Goal: Task Accomplishment & Management: Complete application form

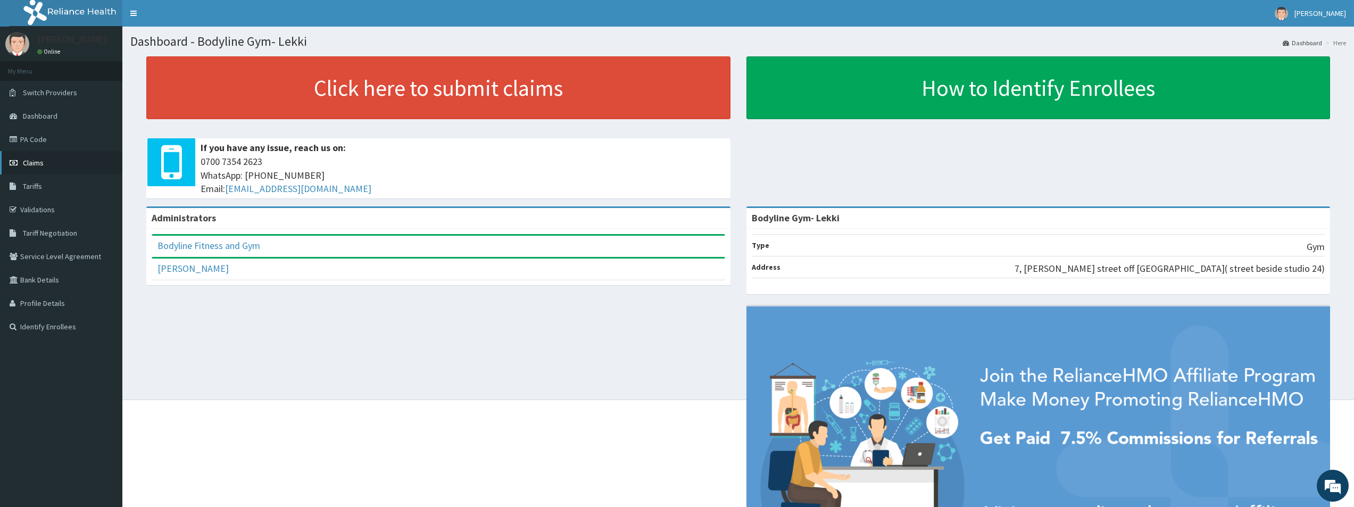
click at [29, 163] on span "Claims" at bounding box center [33, 163] width 21 height 10
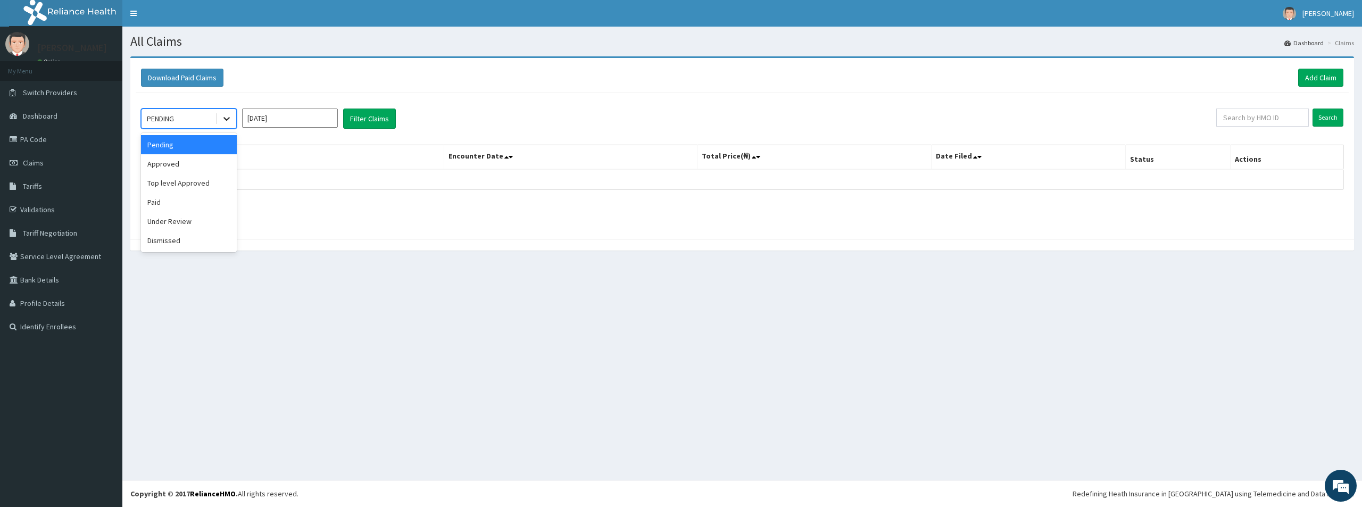
click at [230, 120] on icon at bounding box center [226, 118] width 11 height 11
drag, startPoint x: 192, startPoint y: 163, endPoint x: 229, endPoint y: 152, distance: 38.7
click at [192, 163] on div "Approved" at bounding box center [189, 163] width 96 height 19
click at [360, 115] on button "Filter Claims" at bounding box center [369, 119] width 53 height 20
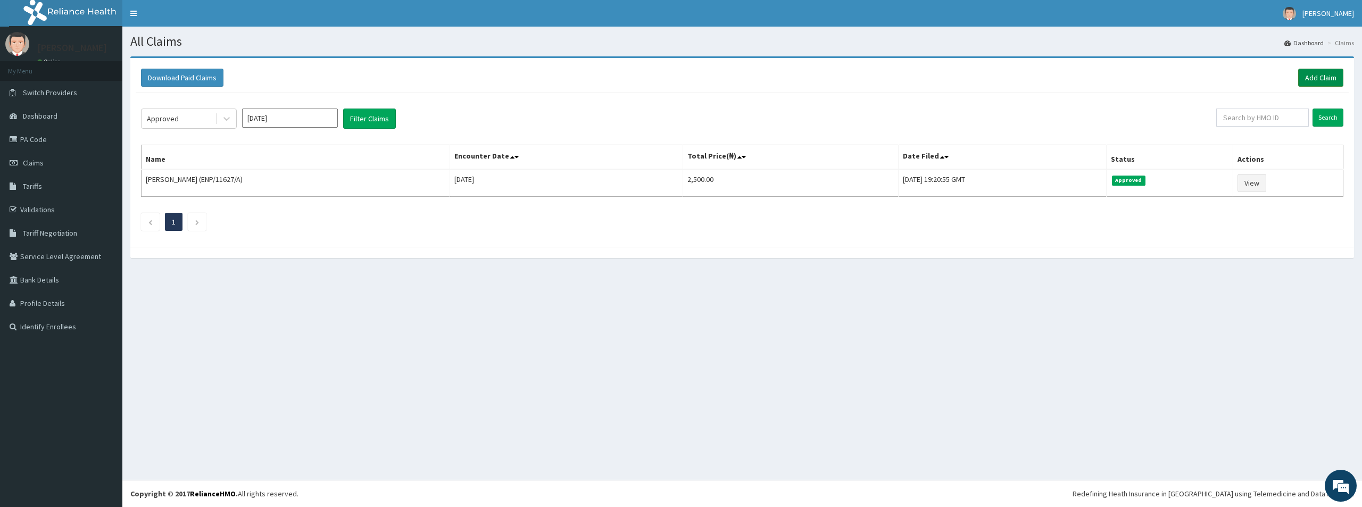
click at [1329, 78] on link "Add Claim" at bounding box center [1320, 78] width 45 height 18
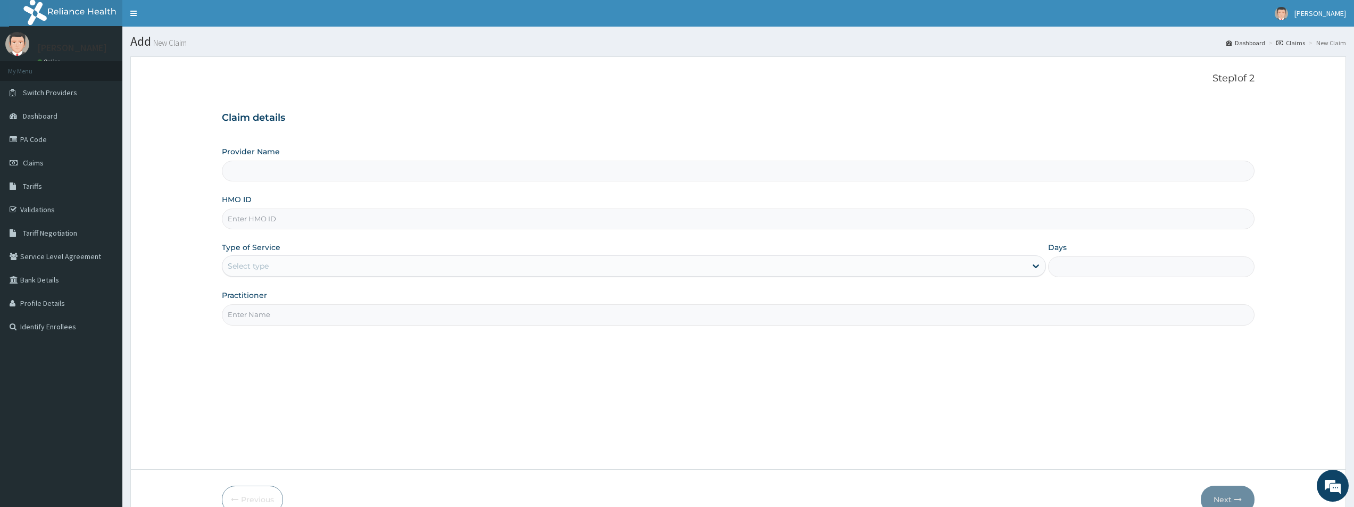
click at [255, 216] on input "HMO ID" at bounding box center [738, 219] width 1033 height 21
type input "Bodyline Gym- Lekki"
type input "1"
click at [262, 216] on input "GHT/10015/A" at bounding box center [738, 219] width 1033 height 21
type input "GHT/10007/A"
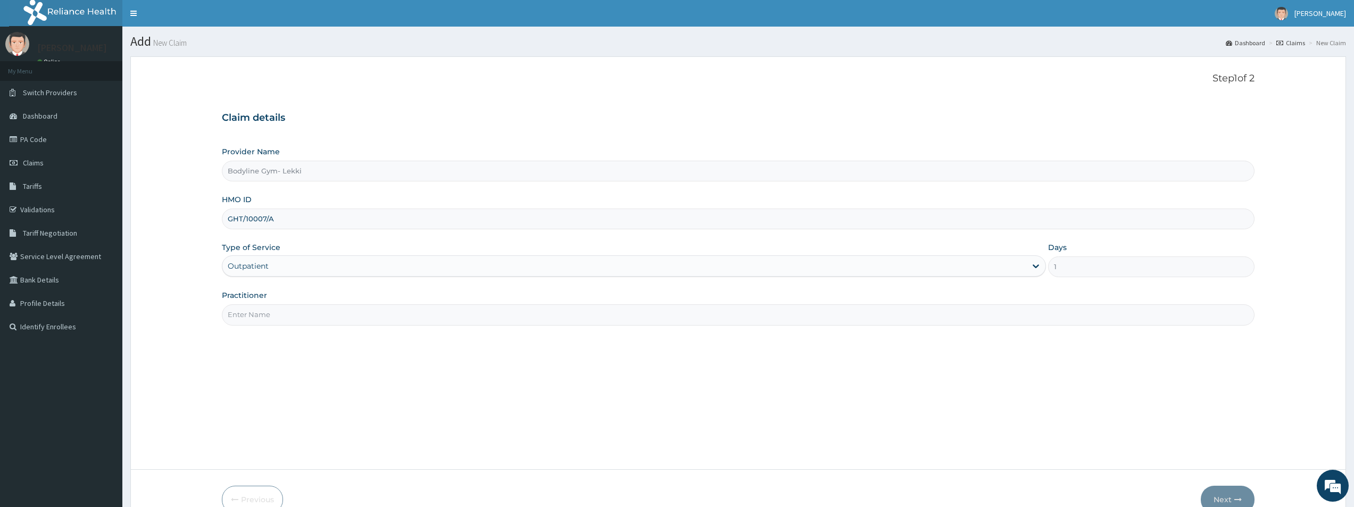
click at [265, 315] on input "Practitioner" at bounding box center [738, 314] width 1033 height 21
type input "BODYLINE"
click at [1231, 503] on button "Next" at bounding box center [1228, 500] width 54 height 28
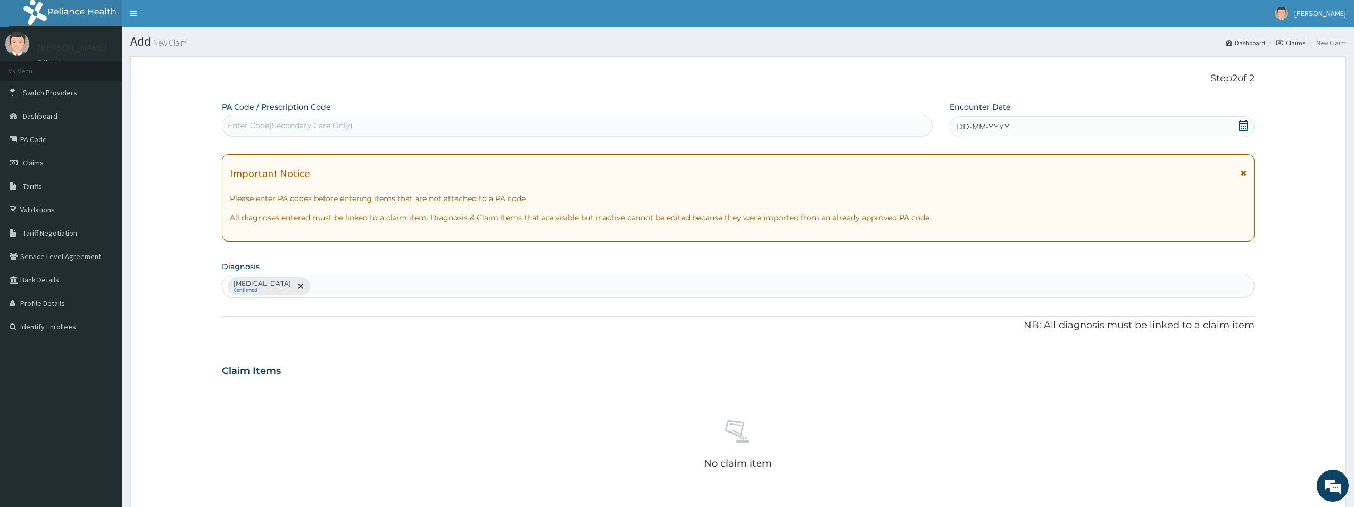
click at [261, 122] on div "Enter Code(Secondary Care Only)" at bounding box center [290, 125] width 125 height 11
type input "PA/BBC150"
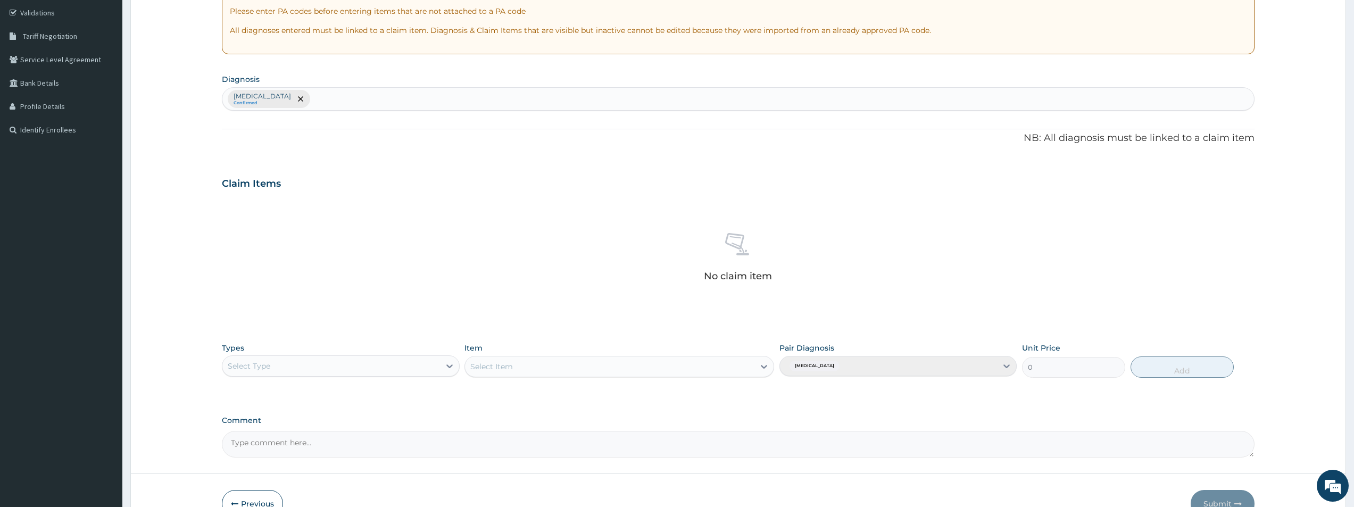
scroll to position [259, 0]
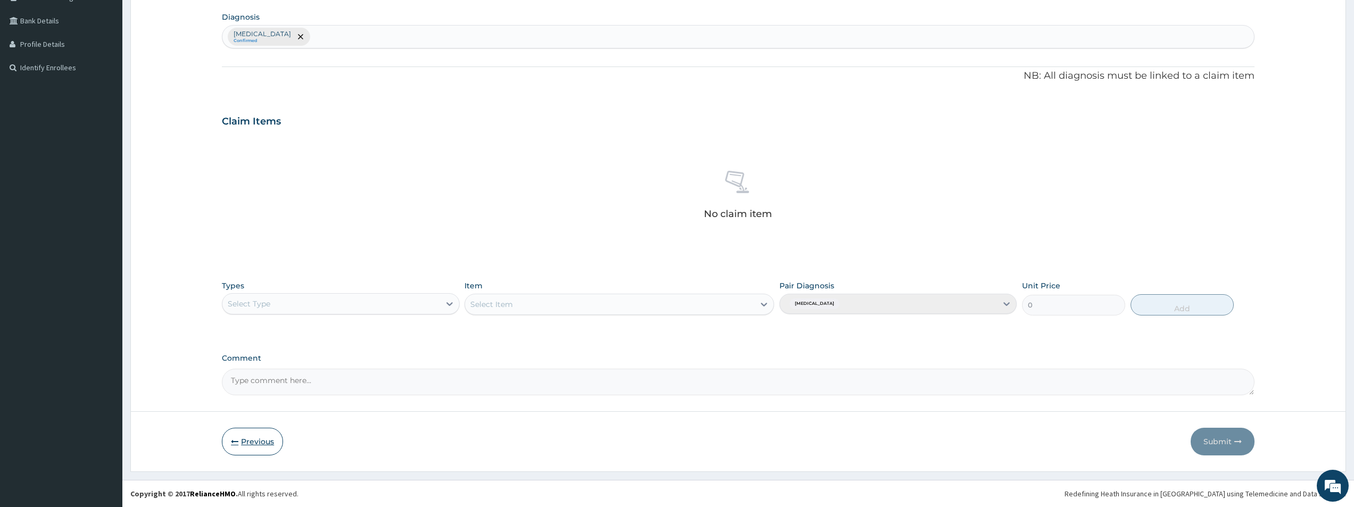
click at [245, 445] on button "Previous" at bounding box center [252, 442] width 61 height 28
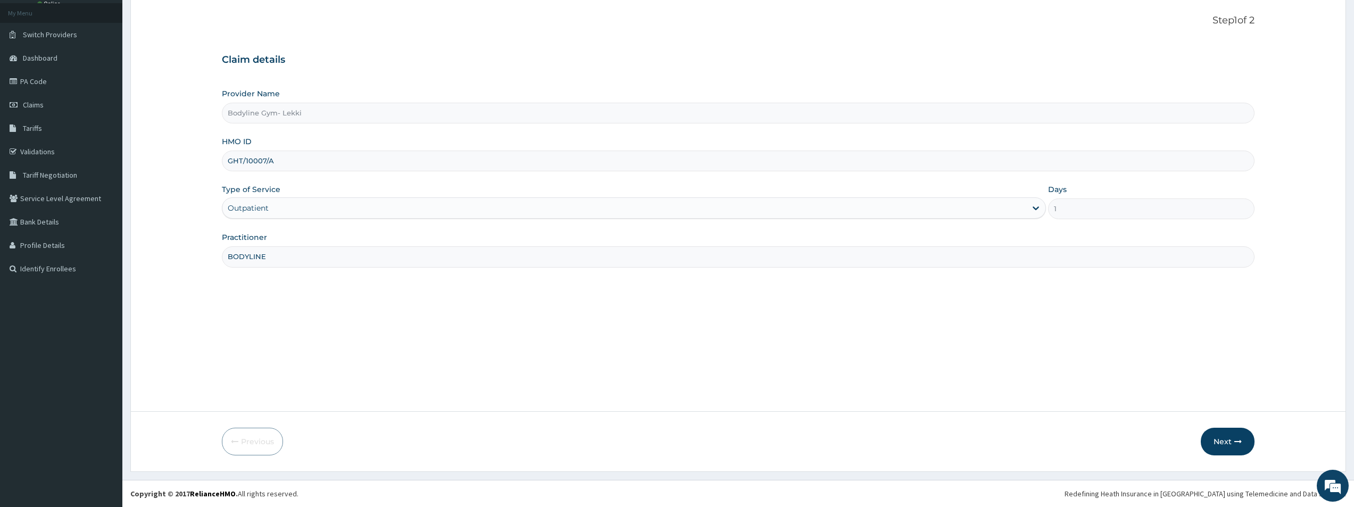
click at [265, 160] on input "GHT/10007/A" at bounding box center [738, 161] width 1033 height 21
type input "GHT/10002/A"
click at [1215, 444] on button "Next" at bounding box center [1228, 442] width 54 height 28
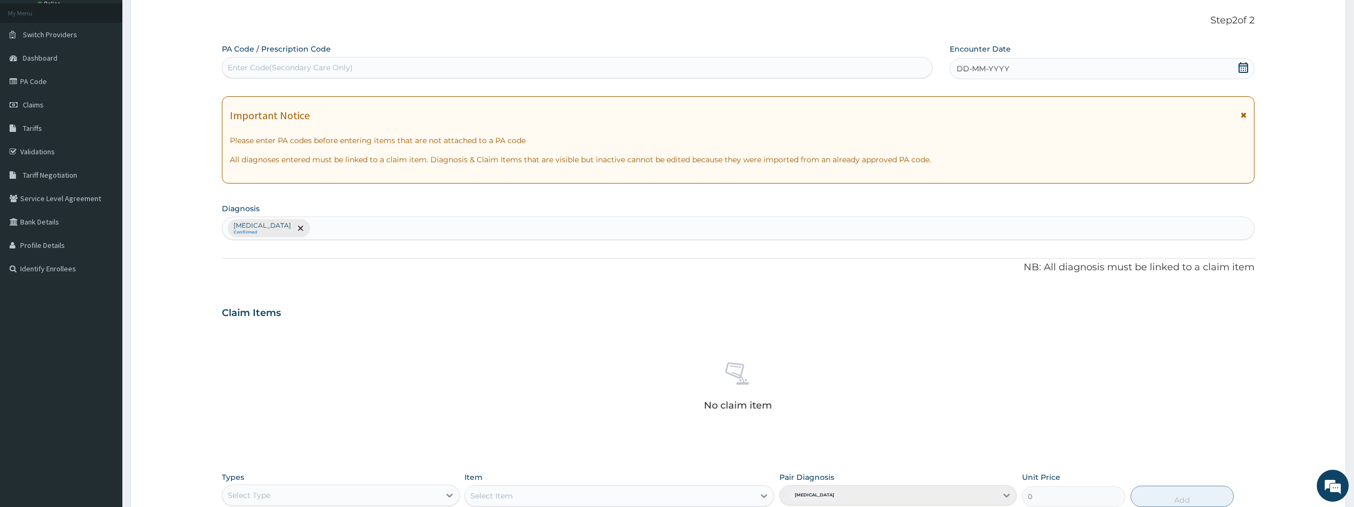
click at [241, 68] on div "Enter Code(Secondary Care Only)" at bounding box center [290, 67] width 125 height 11
type input "PA/D07E80"
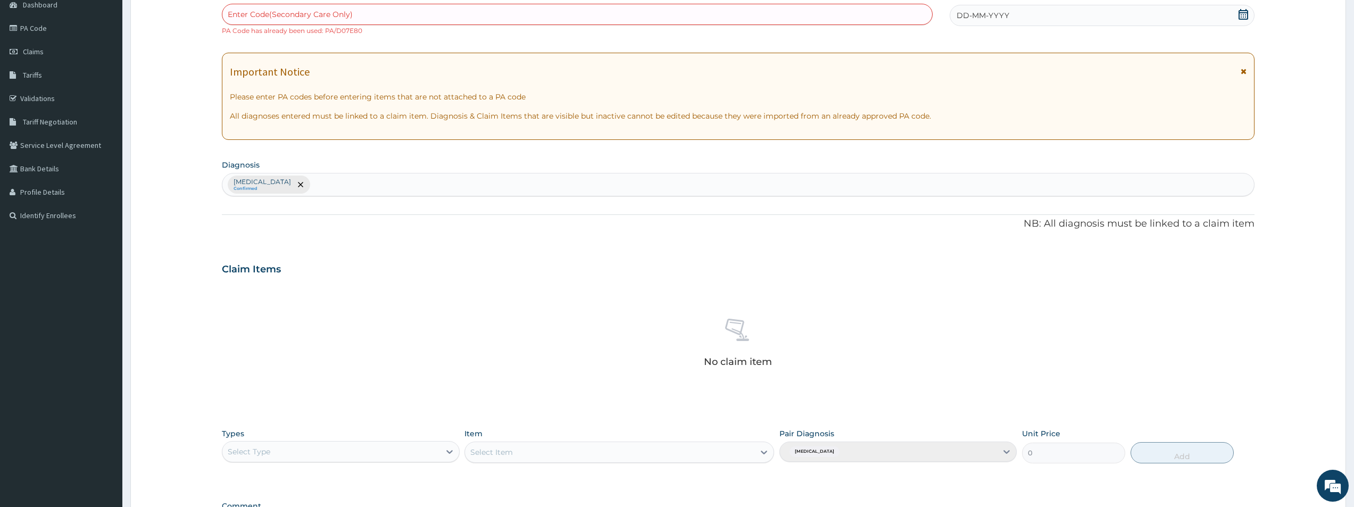
scroll to position [259, 0]
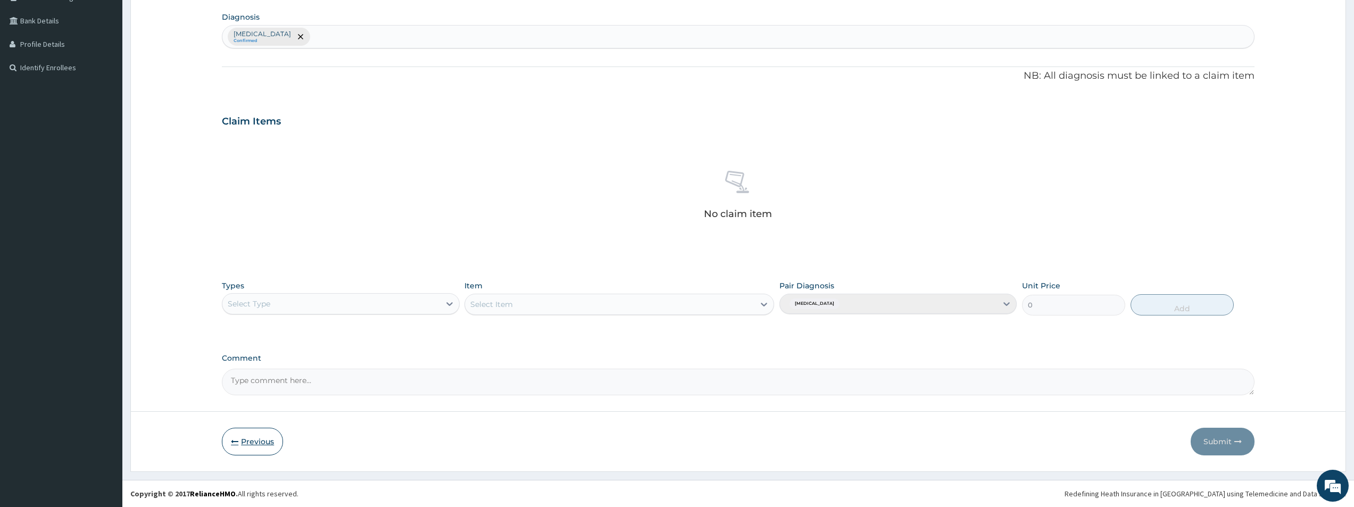
click at [246, 446] on button "Previous" at bounding box center [252, 442] width 61 height 28
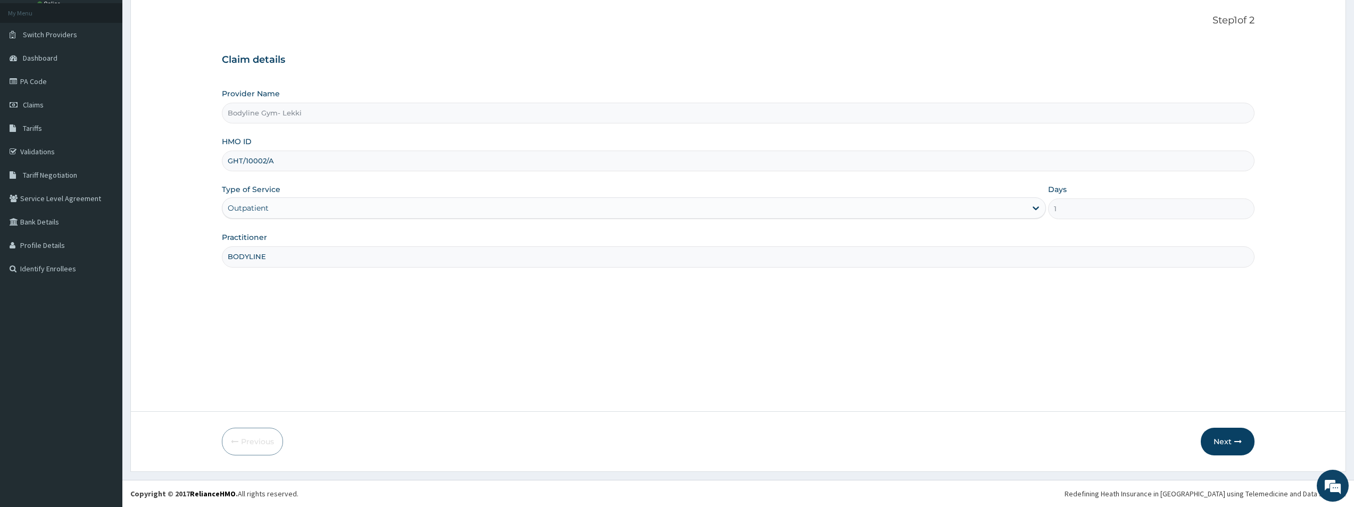
scroll to position [58, 0]
drag, startPoint x: 279, startPoint y: 161, endPoint x: 227, endPoint y: 159, distance: 52.2
click at [227, 159] on input "GHT/10002/A" at bounding box center [738, 161] width 1033 height 21
type input "OKR/10019/A"
click at [1220, 440] on button "Next" at bounding box center [1228, 442] width 54 height 28
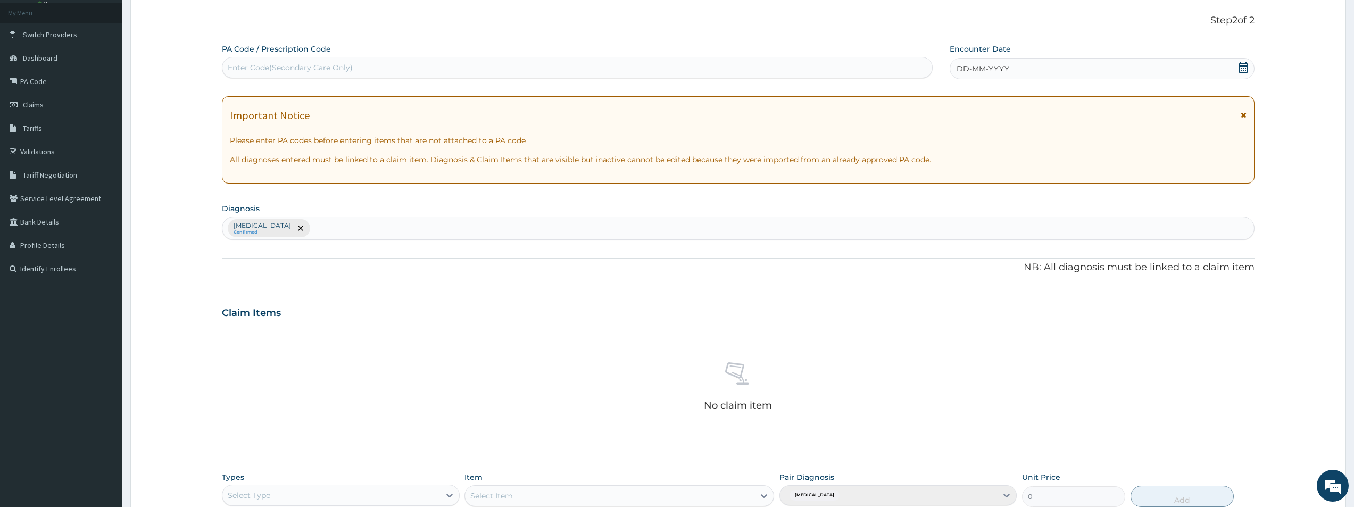
click at [261, 64] on div "Enter Code(Secondary Care Only)" at bounding box center [290, 67] width 125 height 11
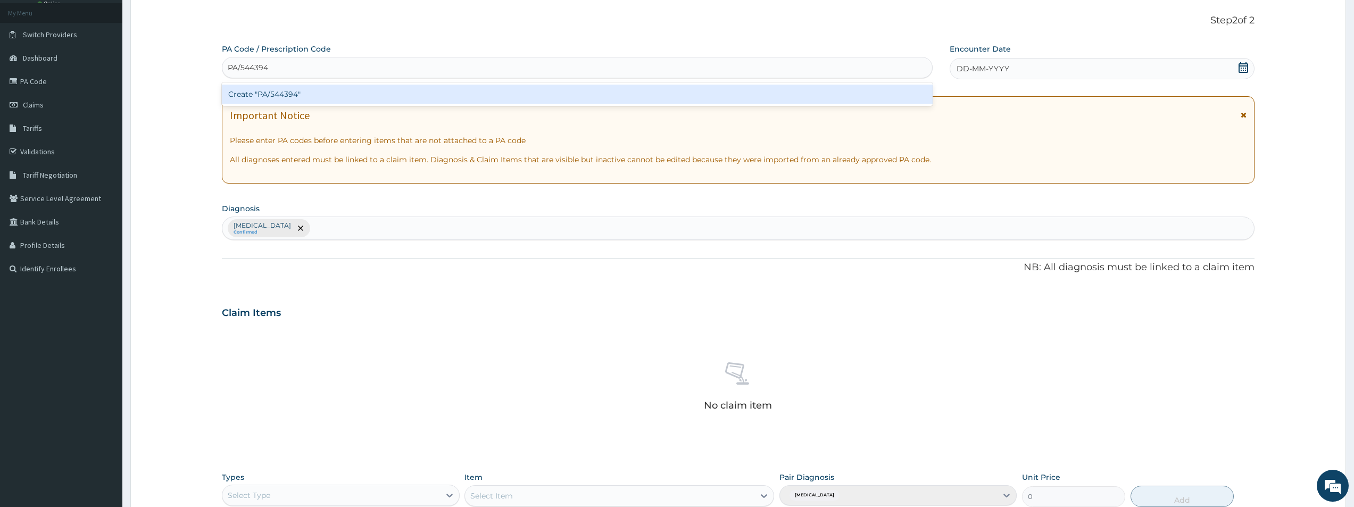
click at [263, 67] on input "PA/544394" at bounding box center [249, 67] width 42 height 11
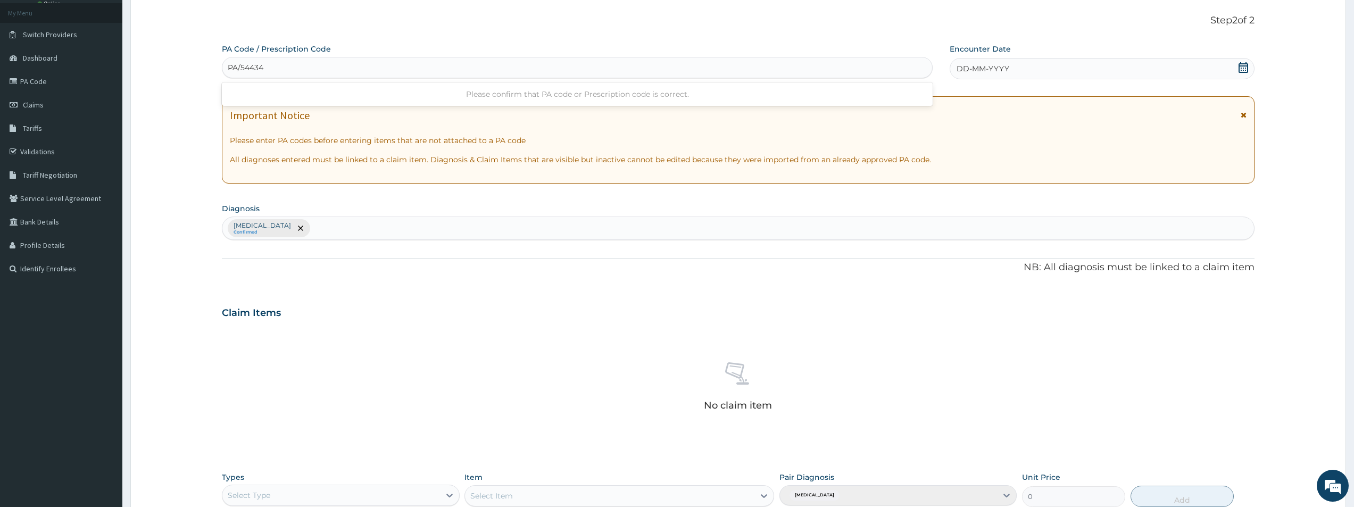
type input "PA/544304"
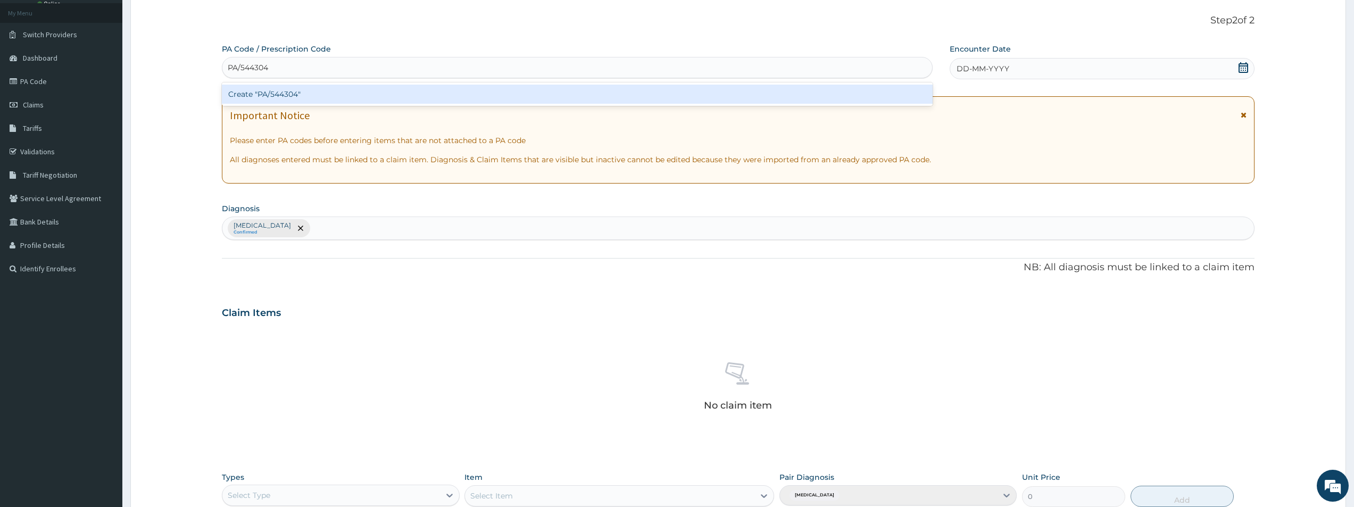
click at [284, 101] on div "Create "PA/544304"" at bounding box center [577, 94] width 711 height 19
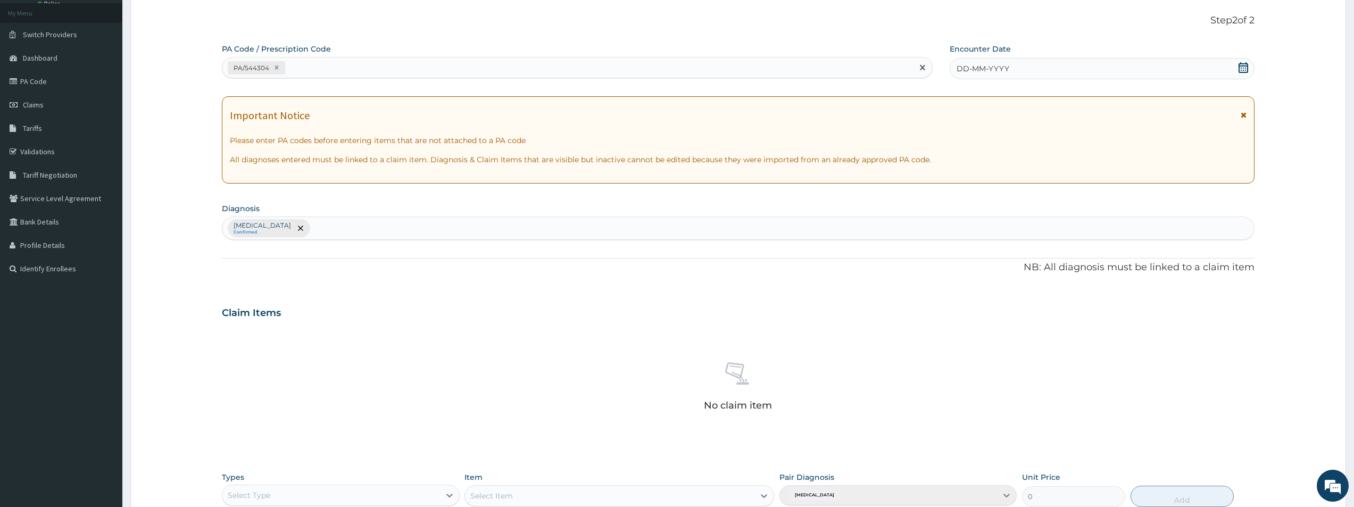
click at [964, 70] on span "DD-MM-YYYY" at bounding box center [983, 68] width 53 height 11
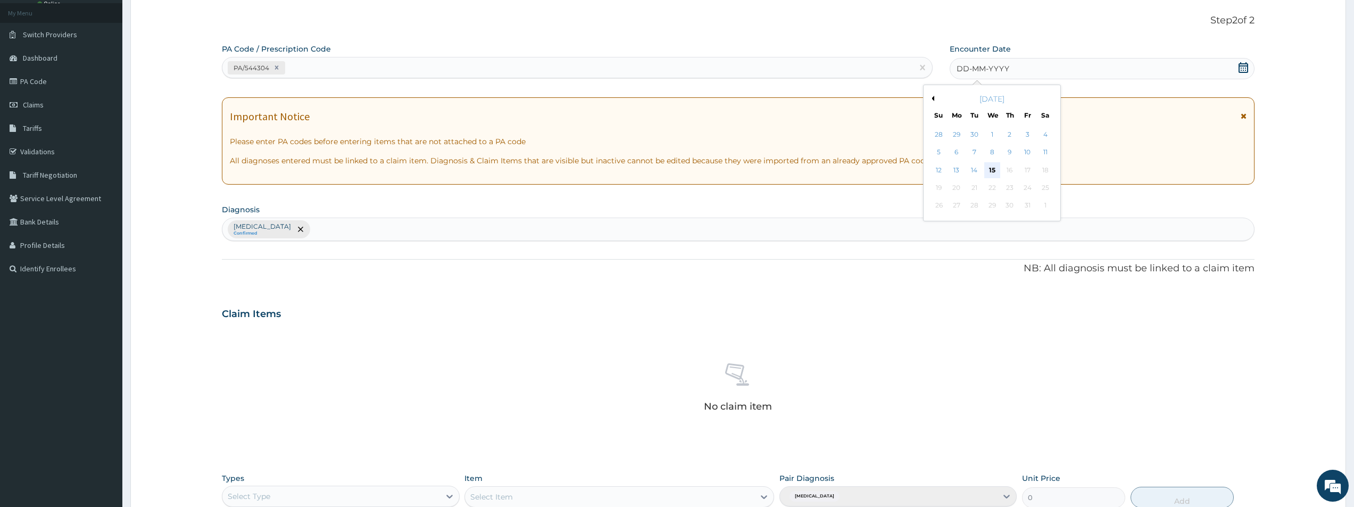
click at [997, 167] on div "15" at bounding box center [992, 170] width 16 height 16
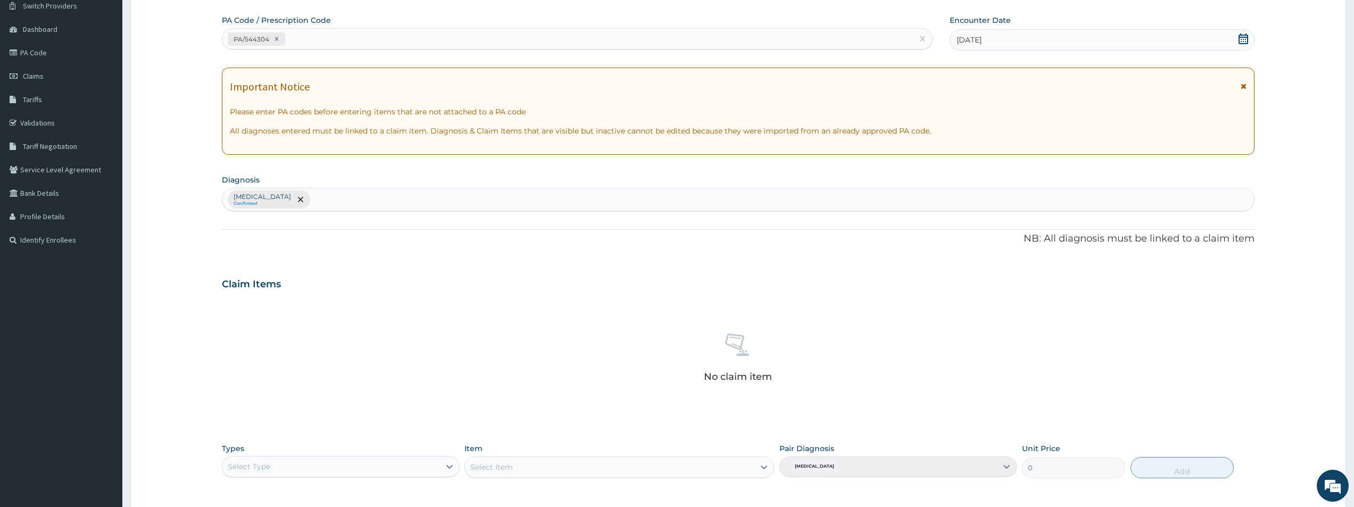
scroll to position [250, 0]
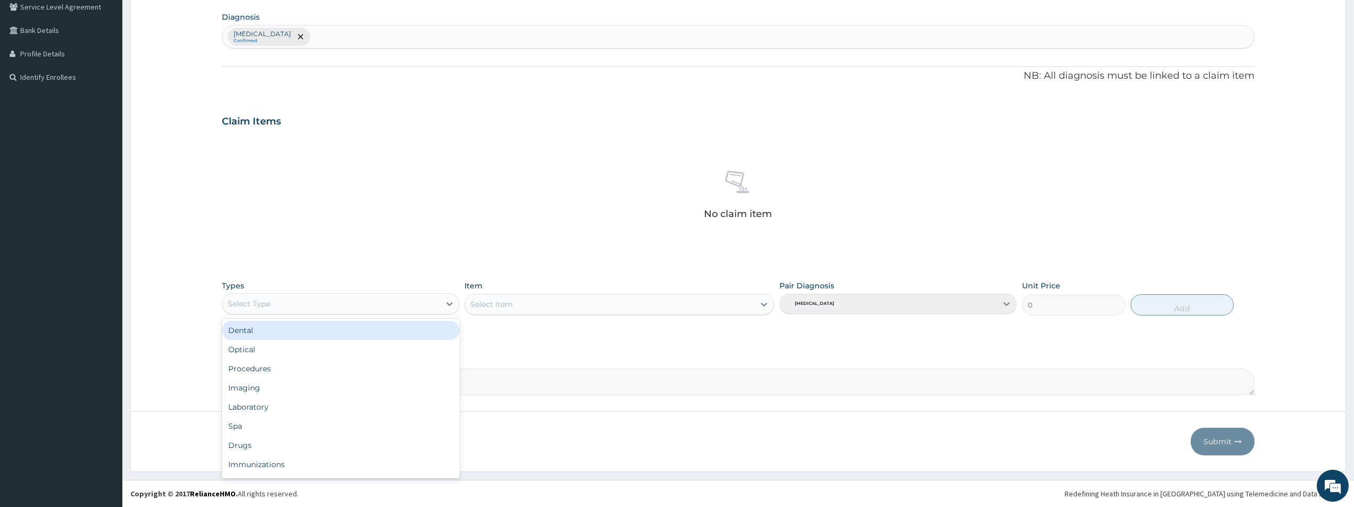
click at [431, 303] on div "Select Type" at bounding box center [330, 303] width 217 height 17
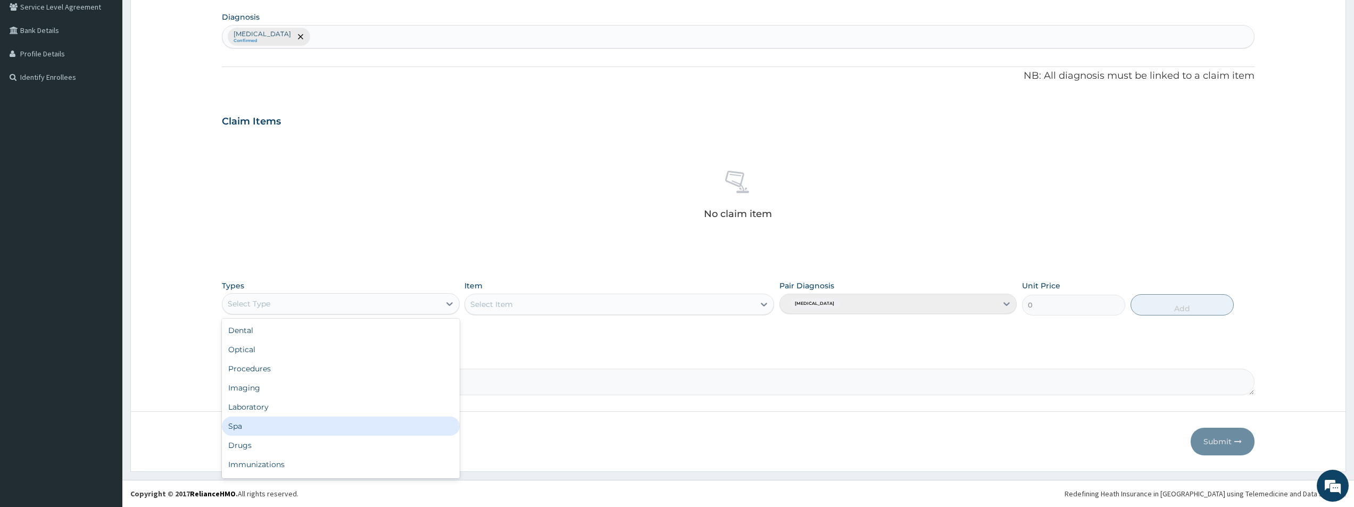
scroll to position [36, 0]
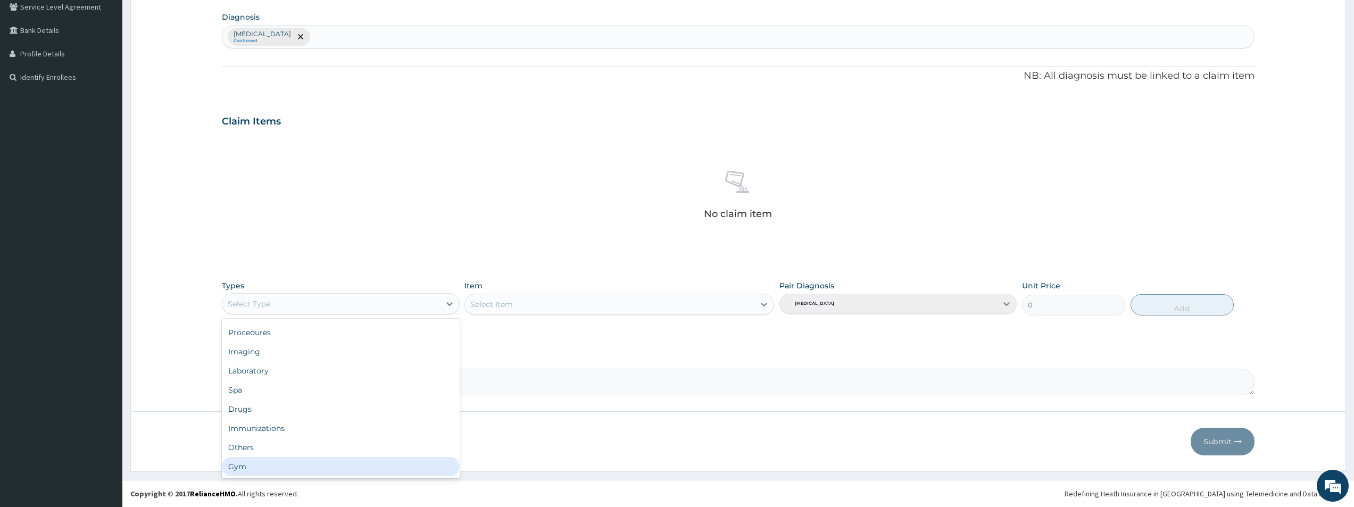
drag, startPoint x: 360, startPoint y: 466, endPoint x: 369, endPoint y: 466, distance: 9.1
click at [367, 466] on div "Gym" at bounding box center [340, 466] width 237 height 19
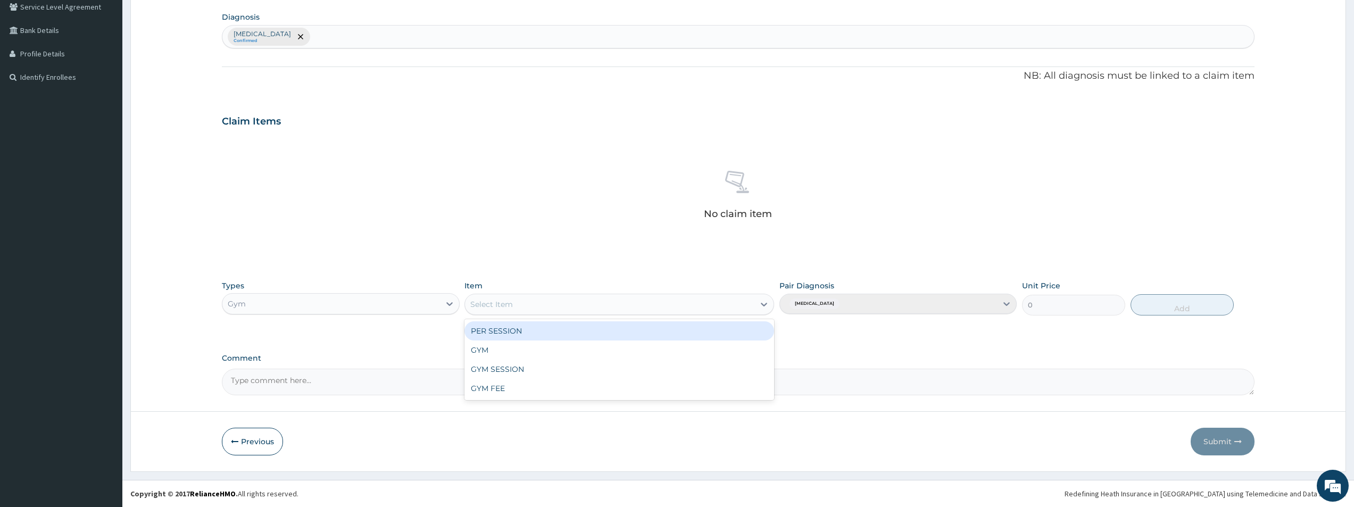
drag, startPoint x: 759, startPoint y: 302, endPoint x: 677, endPoint y: 322, distance: 83.9
click at [759, 303] on icon at bounding box center [764, 304] width 11 height 11
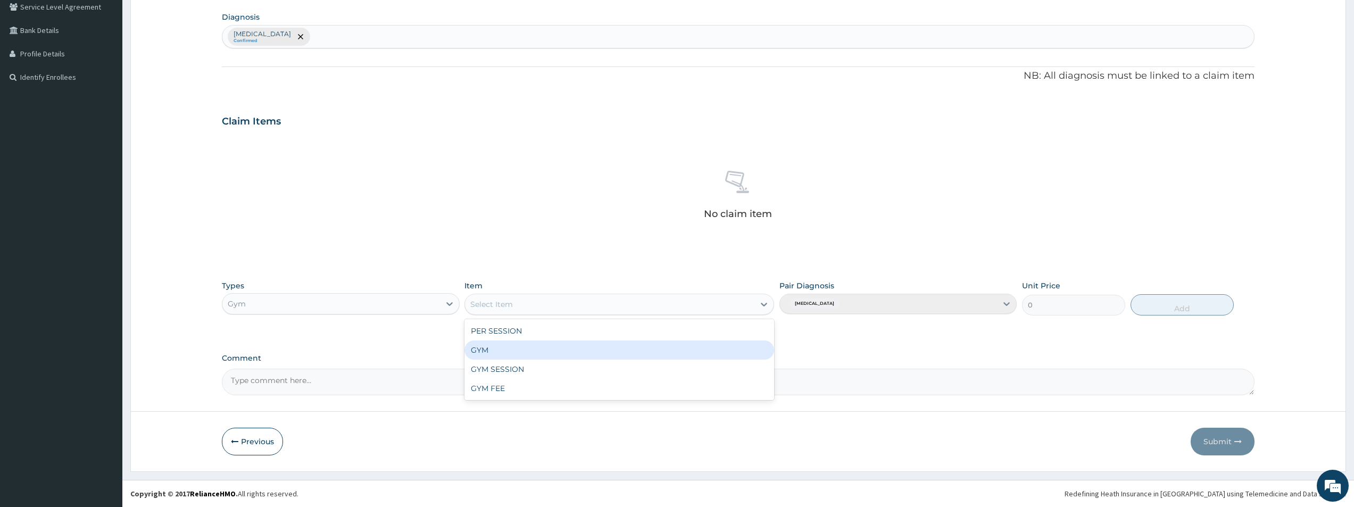
click at [585, 350] on div "GYM" at bounding box center [620, 350] width 310 height 19
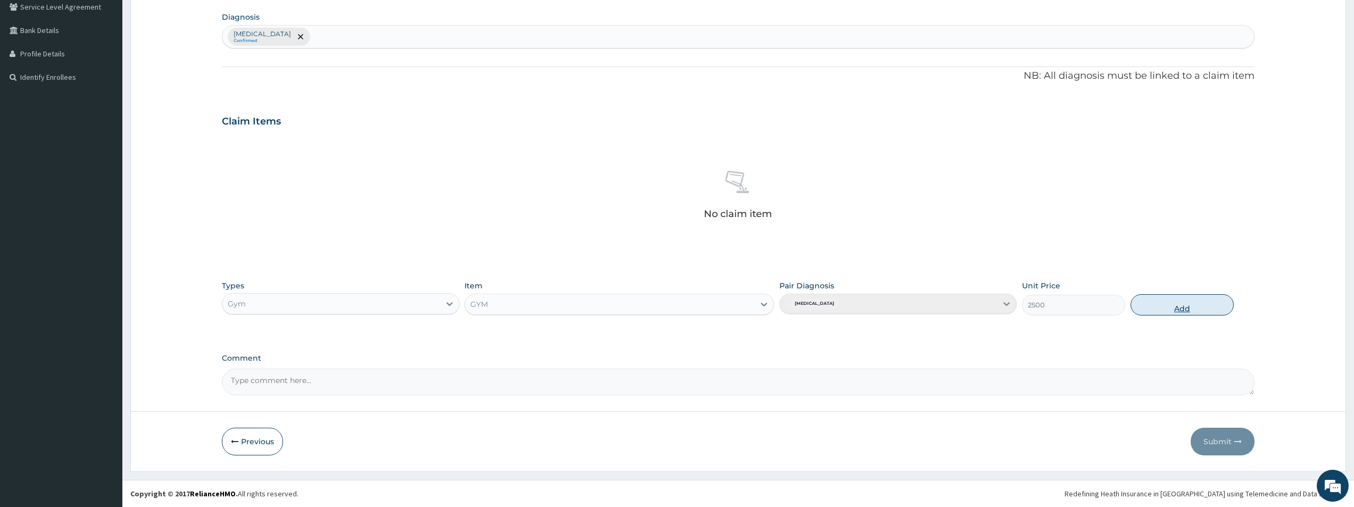
drag, startPoint x: 1177, startPoint y: 308, endPoint x: 1178, endPoint y: 320, distance: 11.7
click at [1177, 309] on button "Add" at bounding box center [1182, 304] width 103 height 21
type input "0"
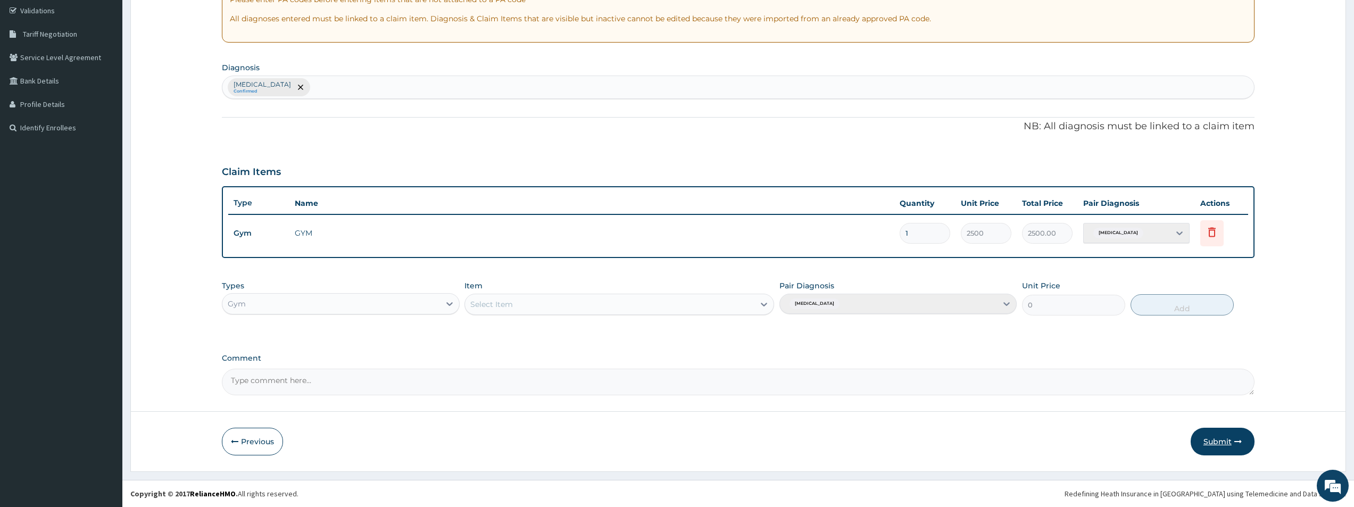
click at [1212, 441] on button "Submit" at bounding box center [1223, 442] width 64 height 28
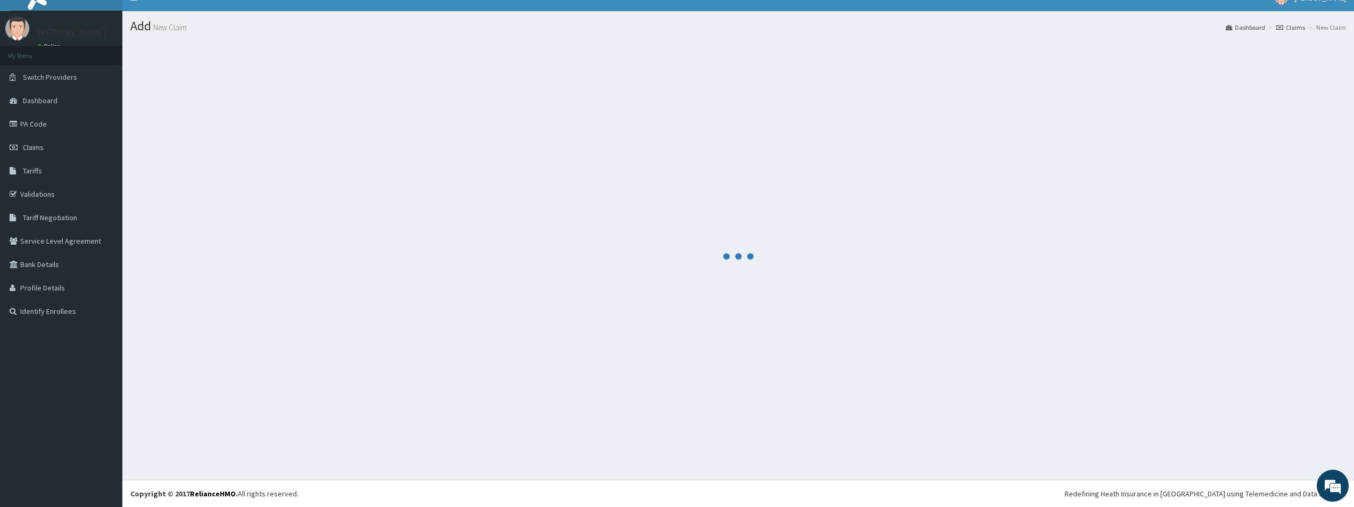
scroll to position [199, 0]
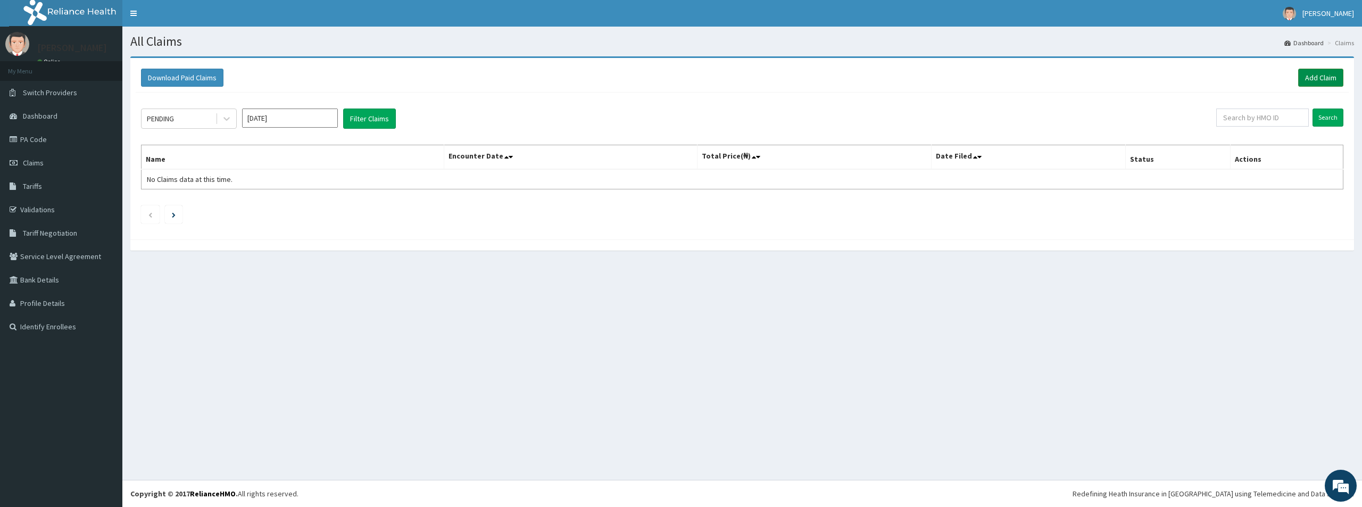
click at [1330, 82] on link "Add Claim" at bounding box center [1320, 78] width 45 height 18
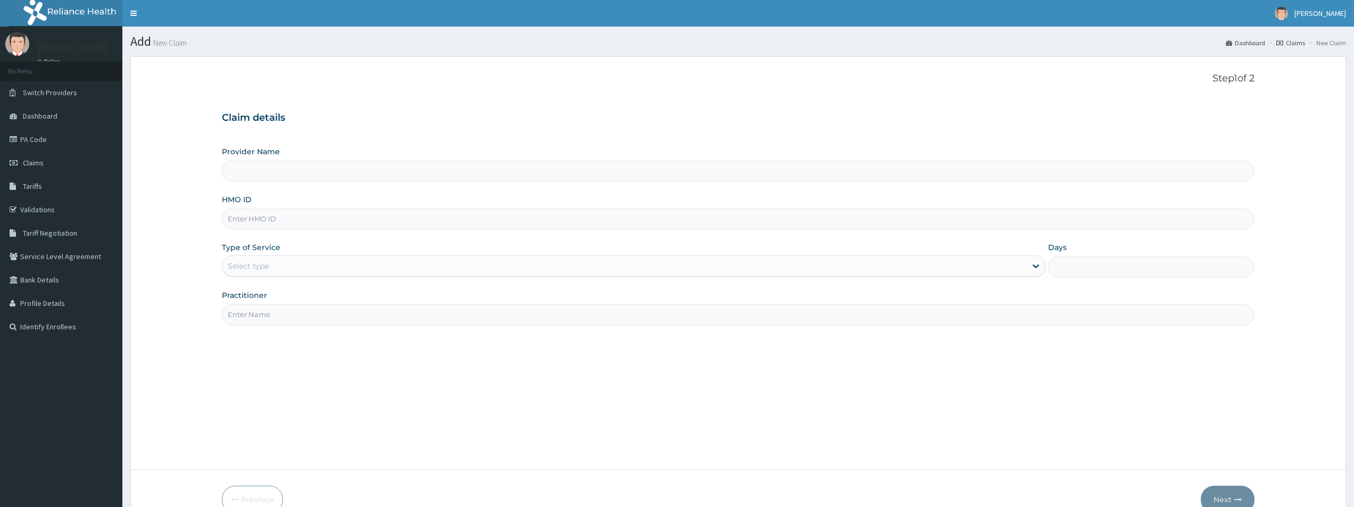
type input "Bodyline Gym- Lekki"
type input "1"
drag, startPoint x: 0, startPoint y: 0, endPoint x: 295, endPoint y: 220, distance: 368.0
click at [295, 220] on input "HMO ID" at bounding box center [738, 219] width 1033 height 21
type input "MLL/10047/A"
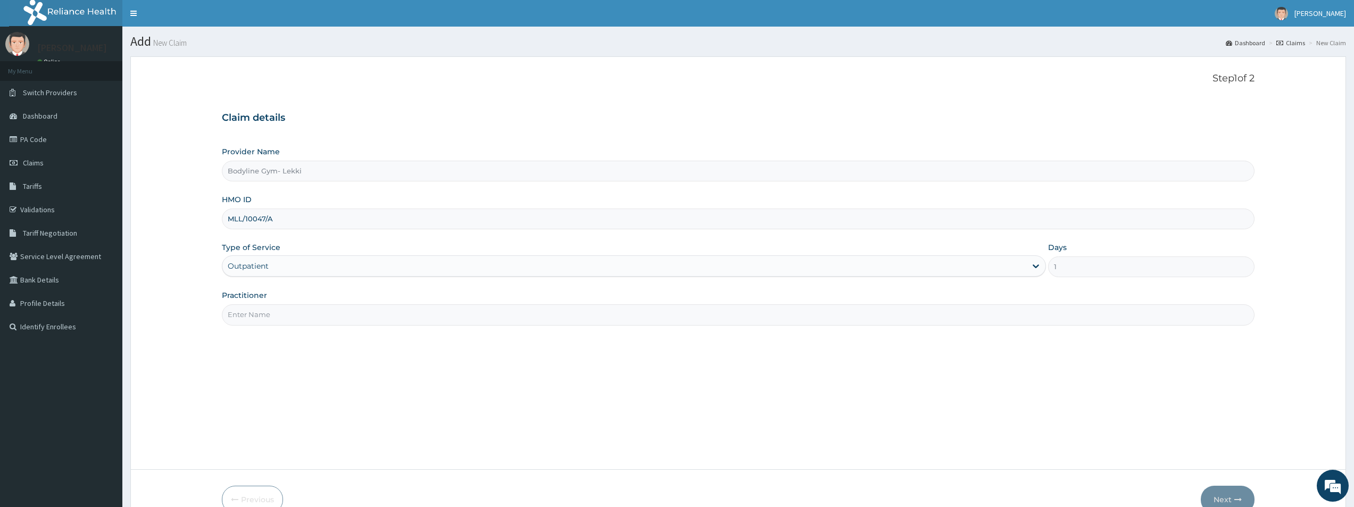
click at [253, 320] on input "Practitioner" at bounding box center [738, 314] width 1033 height 21
type input "BODYLINE"
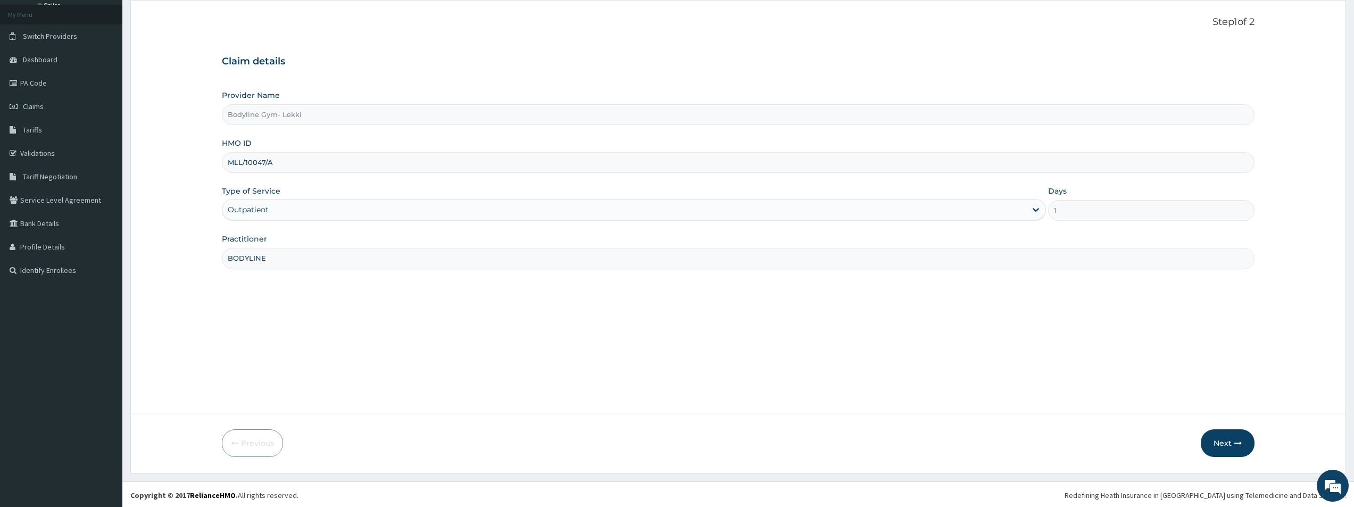
scroll to position [58, 0]
click at [1231, 444] on button "Next" at bounding box center [1228, 442] width 54 height 28
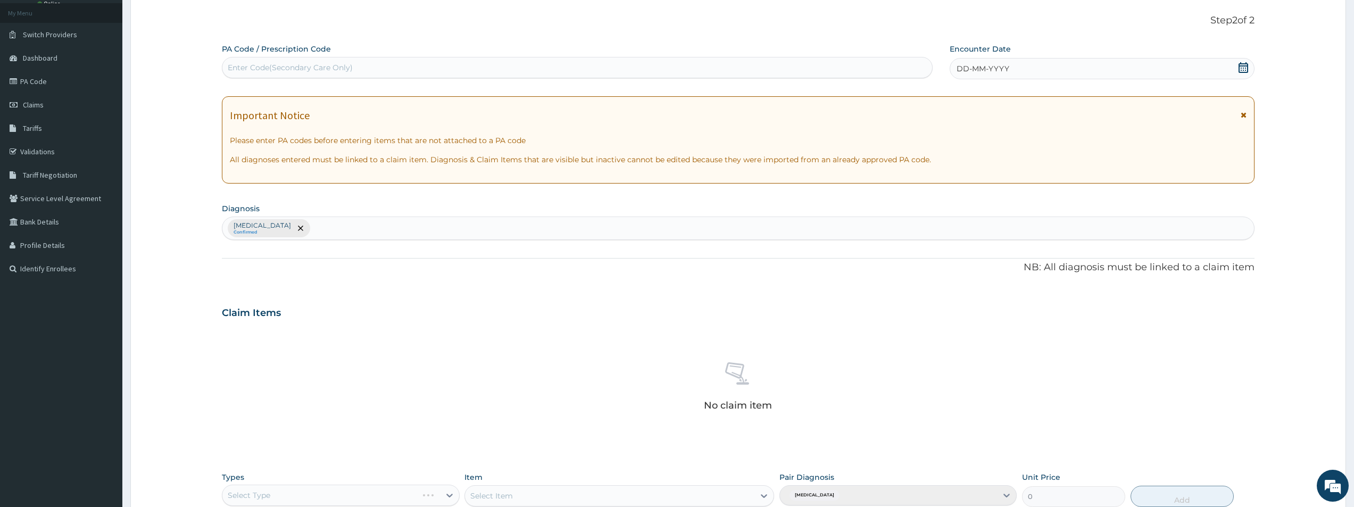
click at [244, 70] on div "Enter Code(Secondary Care Only)" at bounding box center [290, 67] width 125 height 11
type input "PA/D2E975"
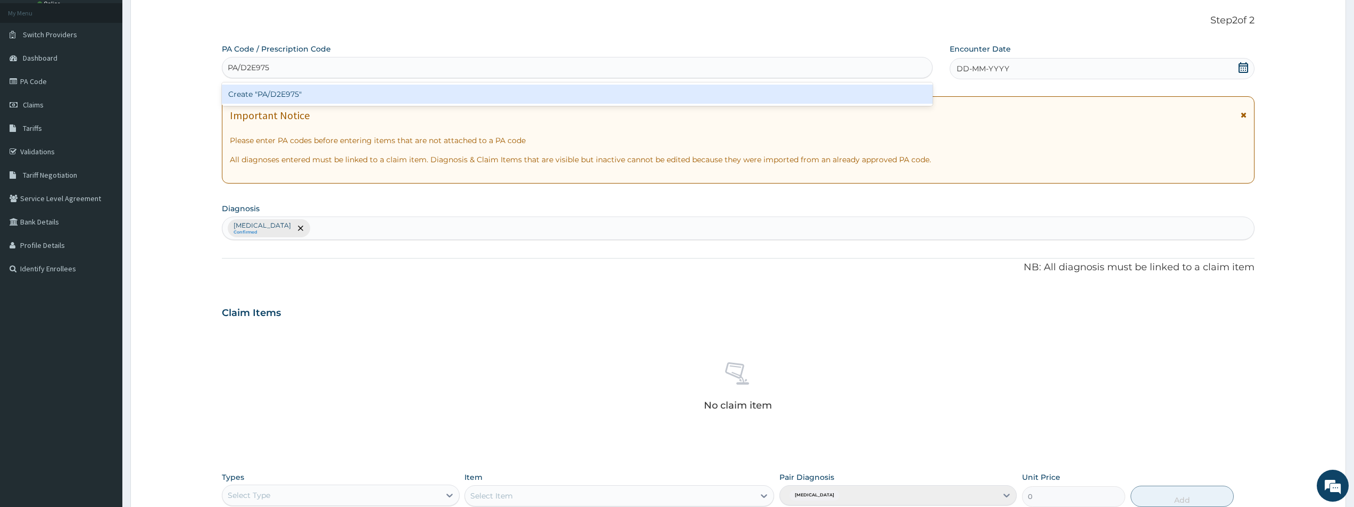
click at [266, 92] on div "Create "PA/D2E975"" at bounding box center [577, 94] width 711 height 19
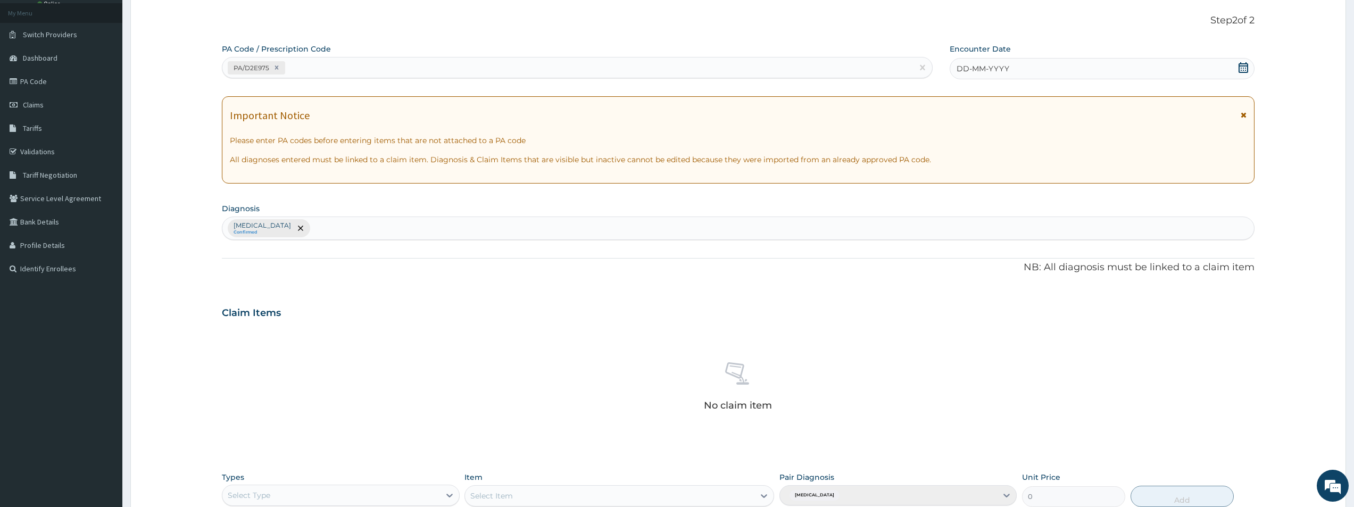
click at [966, 70] on span "DD-MM-YYYY" at bounding box center [983, 68] width 53 height 11
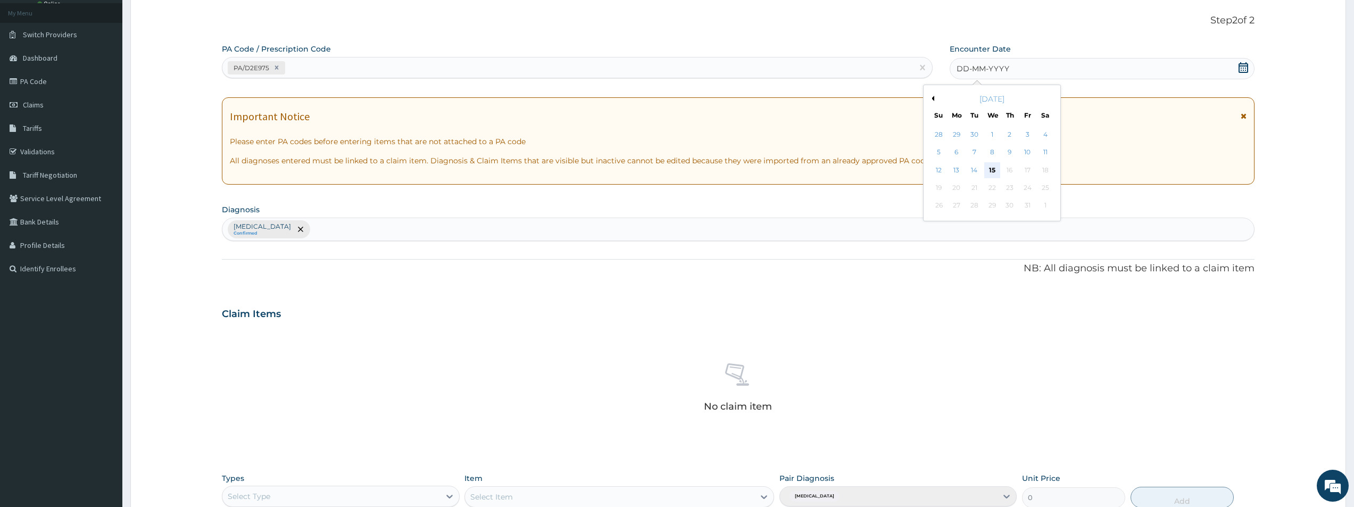
click at [990, 171] on div "15" at bounding box center [992, 170] width 16 height 16
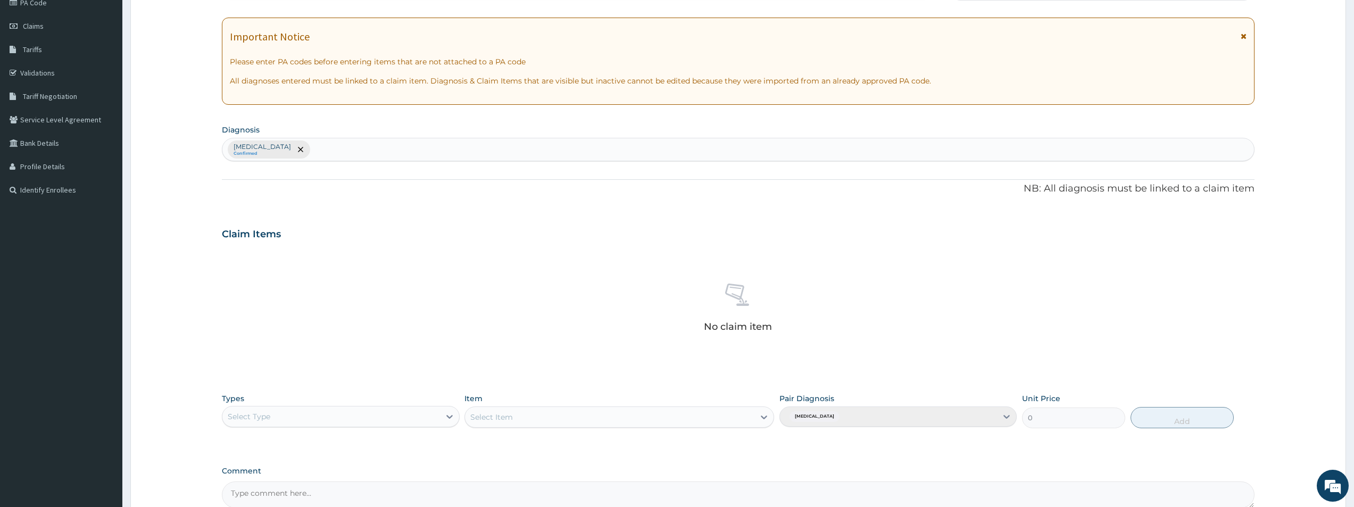
scroll to position [250, 0]
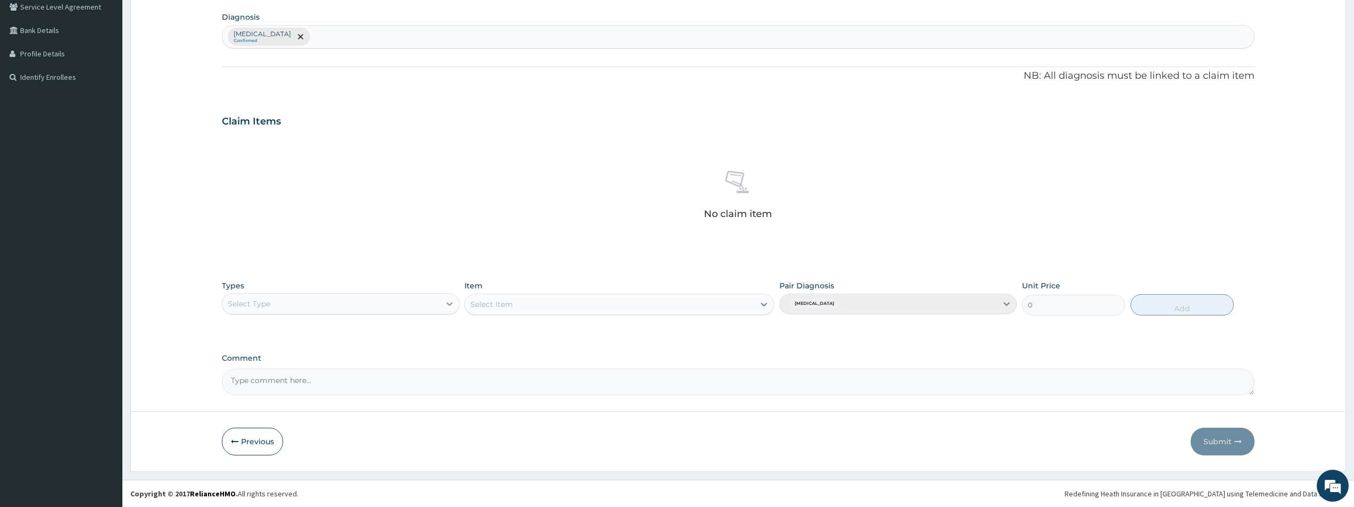
click at [449, 300] on icon at bounding box center [449, 304] width 11 height 11
drag, startPoint x: 246, startPoint y: 465, endPoint x: 275, endPoint y: 454, distance: 31.1
click at [246, 465] on div "Gym" at bounding box center [340, 466] width 237 height 19
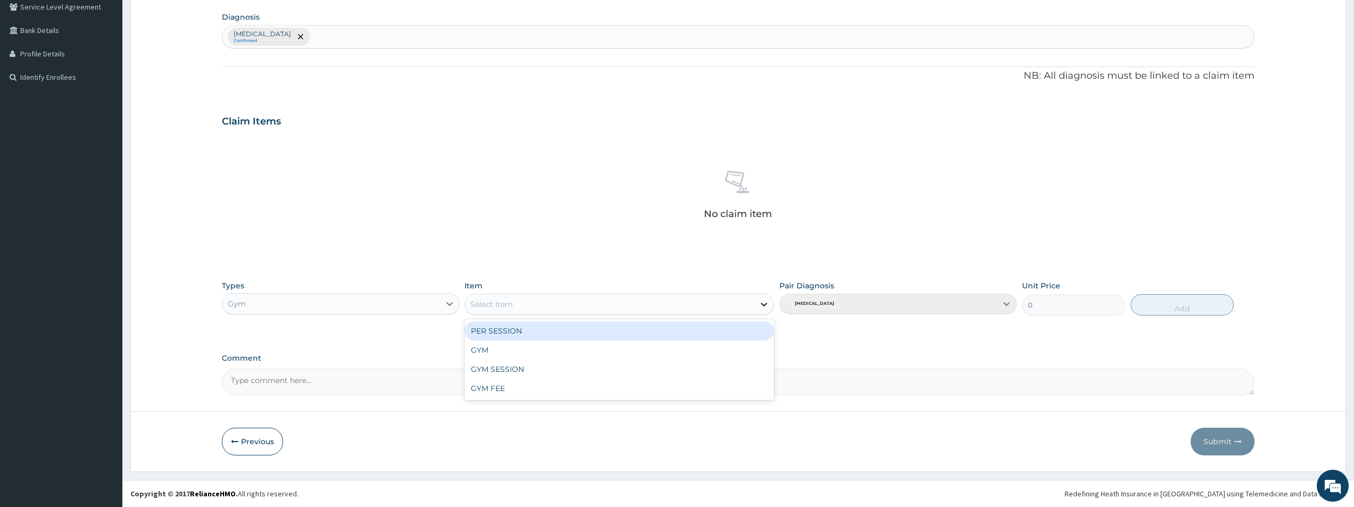
click at [762, 304] on icon at bounding box center [764, 304] width 11 height 11
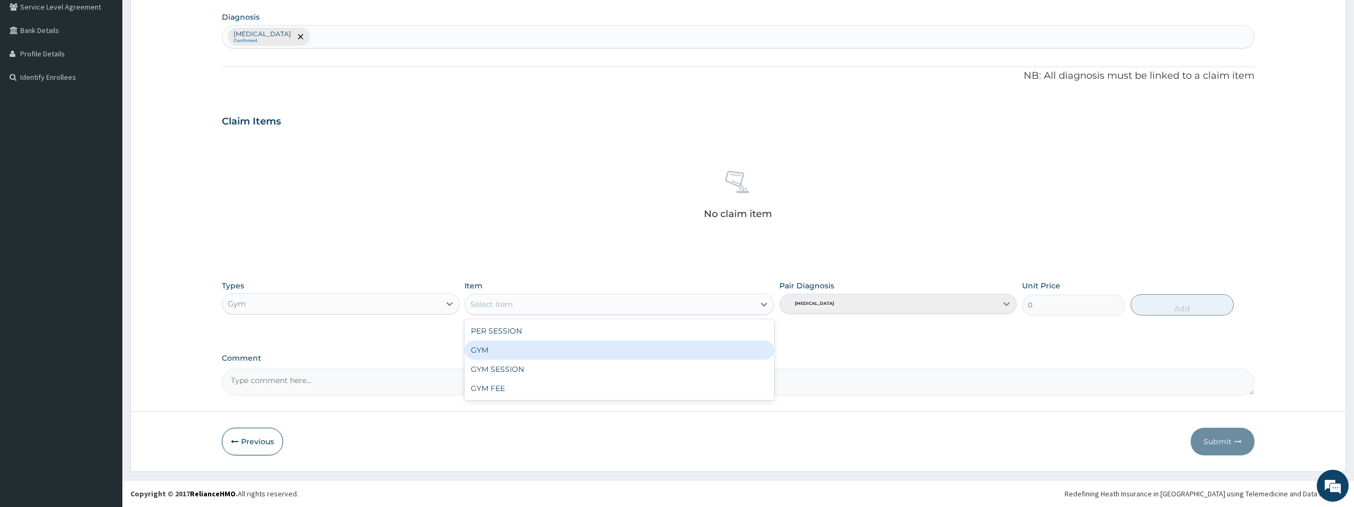
drag, startPoint x: 555, startPoint y: 345, endPoint x: 683, endPoint y: 333, distance: 128.9
click at [558, 345] on div "GYM" at bounding box center [620, 350] width 310 height 19
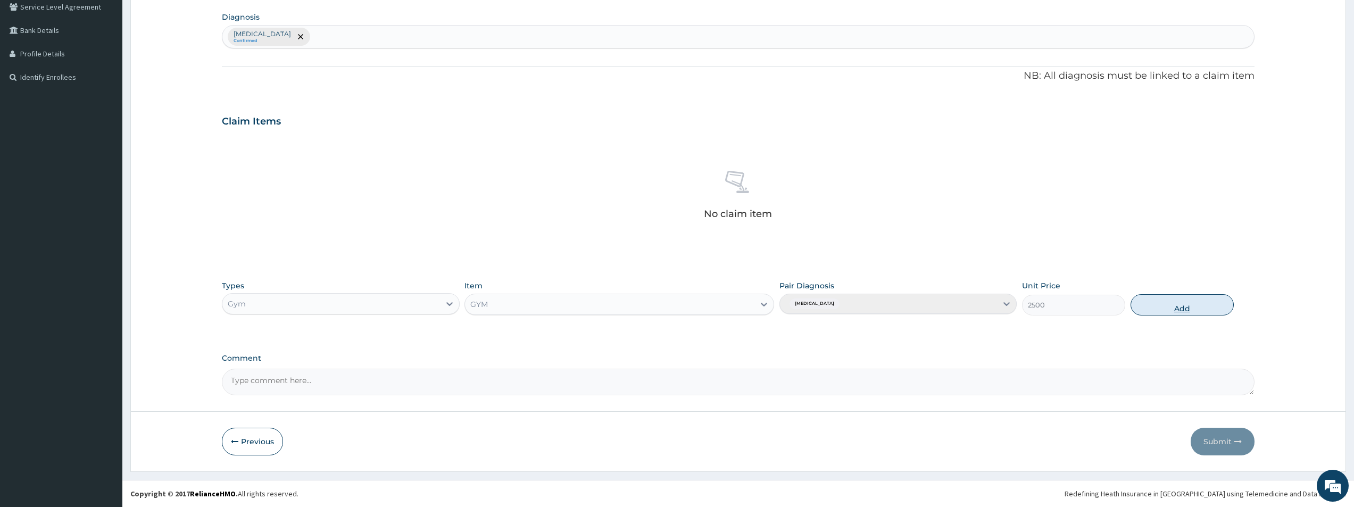
click at [1182, 305] on button "Add" at bounding box center [1182, 304] width 103 height 21
type input "0"
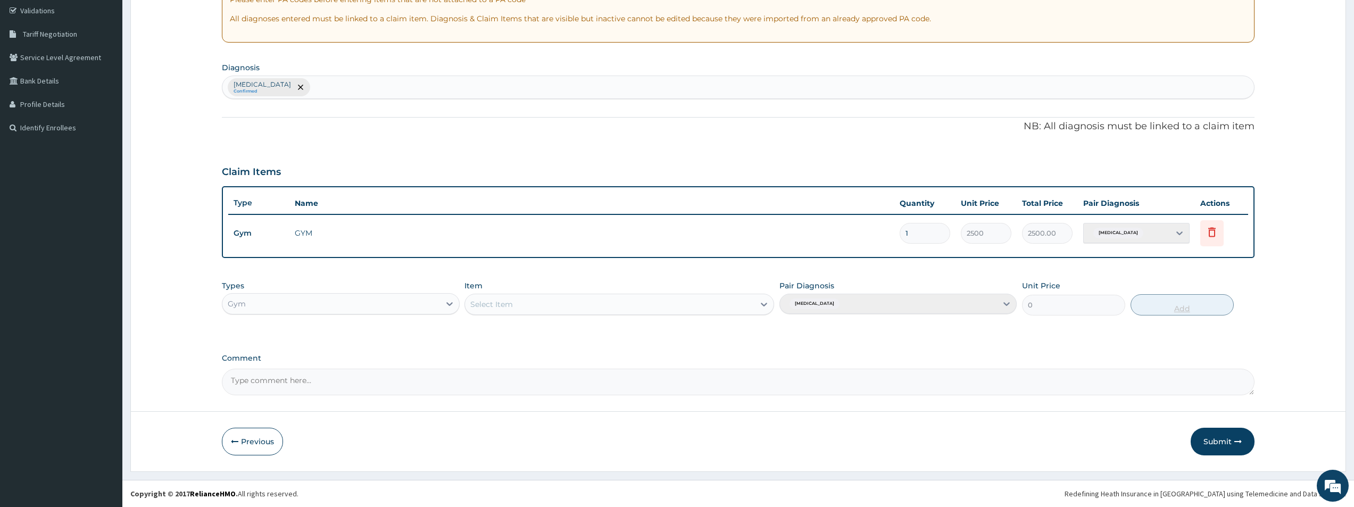
scroll to position [199, 0]
click at [1225, 444] on button "Submit" at bounding box center [1223, 442] width 64 height 28
